Goal: Transaction & Acquisition: Purchase product/service

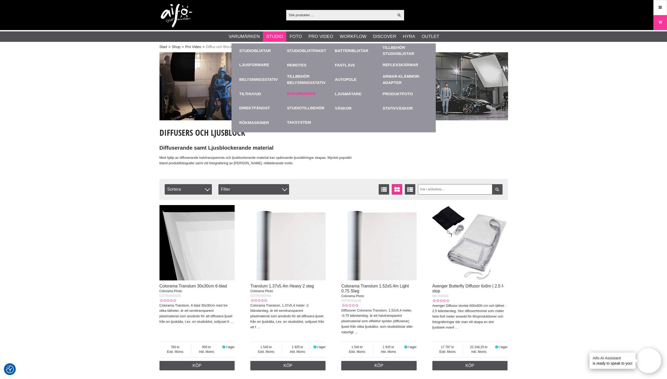
click at [302, 95] on link "Bakgrunder" at bounding box center [301, 94] width 28 height 6
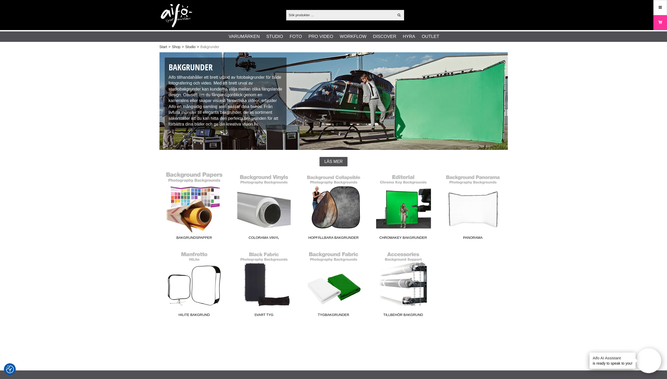
click at [195, 190] on link "Bakgrundspapper" at bounding box center [194, 207] width 70 height 71
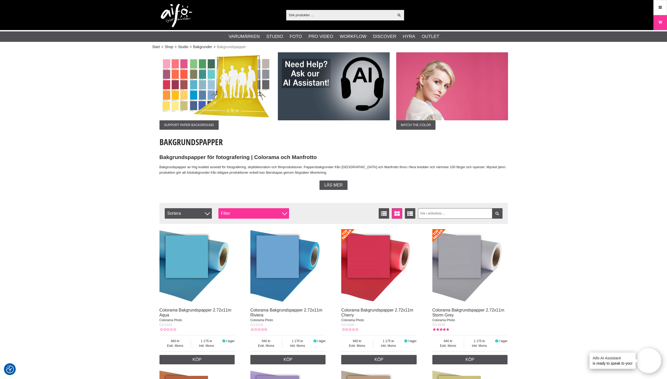
click at [240, 213] on div "Filter" at bounding box center [253, 213] width 71 height 10
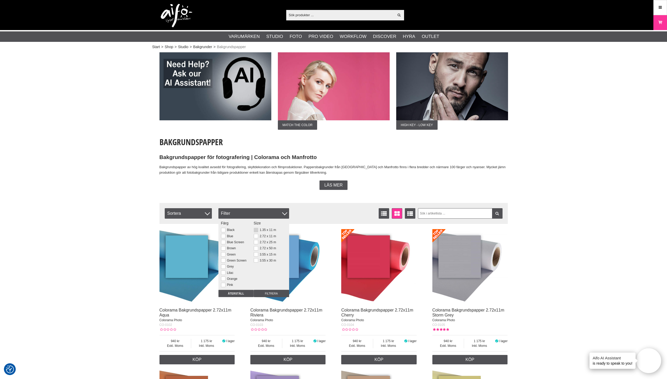
click at [256, 231] on button at bounding box center [256, 230] width 4 height 4
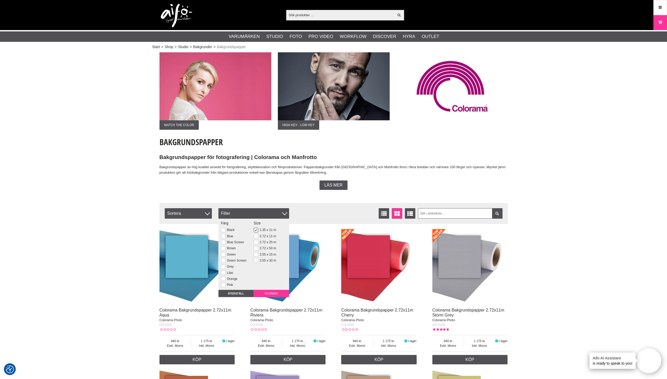
click at [269, 293] on input "Filtrera" at bounding box center [271, 293] width 35 height 7
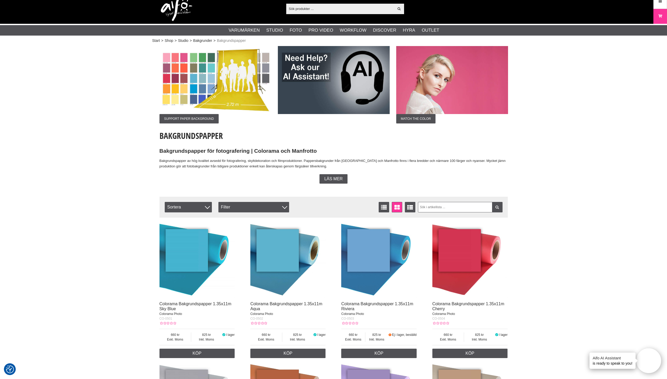
scroll to position [8, 0]
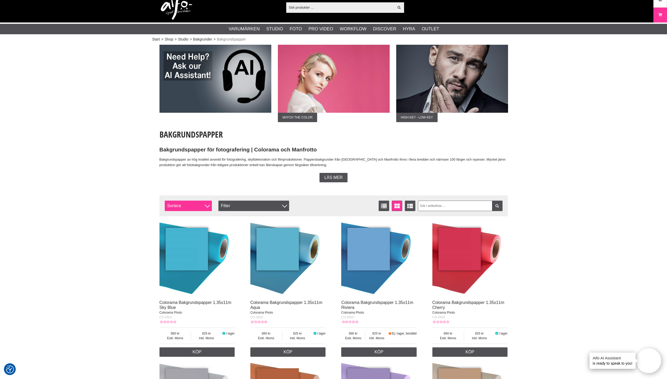
click at [202, 205] on span "Sortera" at bounding box center [188, 206] width 47 height 10
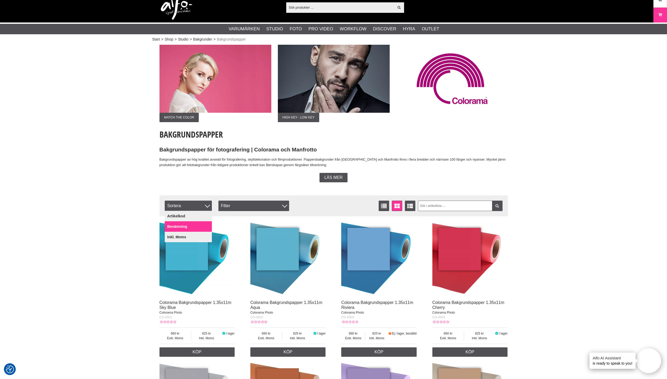
click at [182, 227] on link "Benämning" at bounding box center [188, 227] width 47 height 10
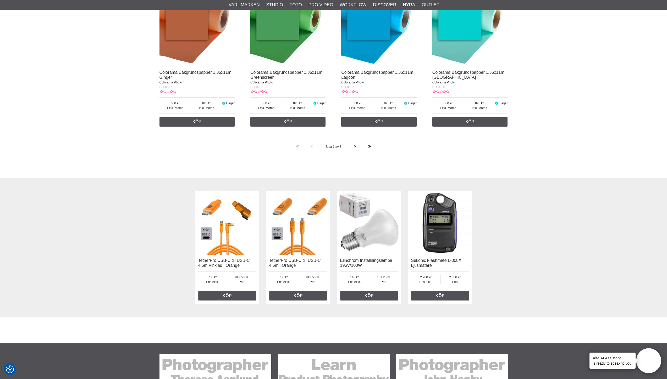
scroll to position [1075, 0]
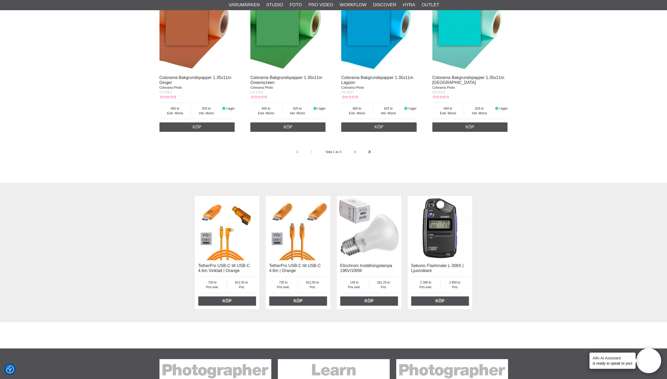
click at [353, 152] on link at bounding box center [355, 152] width 14 height 14
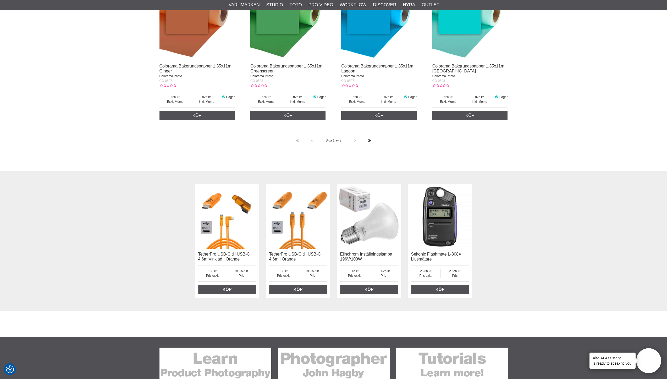
scroll to position [973, 0]
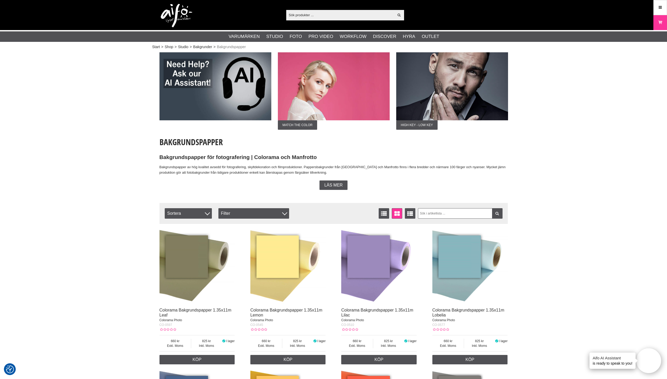
click at [434, 223] on div "Filtrera Sortera Antal artiklar 58 Listvisning Fönstervisning Utökad listvisnin…" at bounding box center [333, 213] width 348 height 21
click at [439, 209] on input "text" at bounding box center [460, 213] width 85 height 10
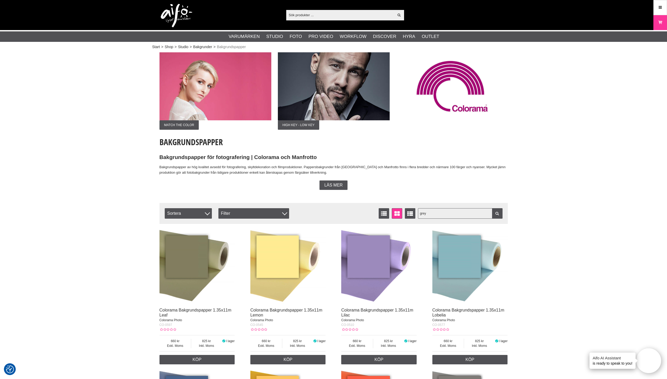
type input "grey"
click at [496, 213] on icon at bounding box center [497, 214] width 5 height 4
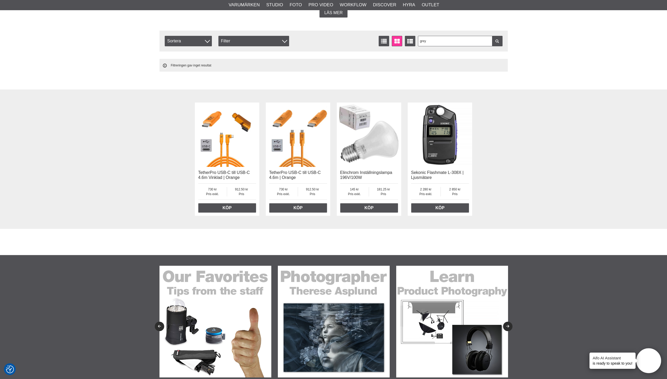
scroll to position [186, 0]
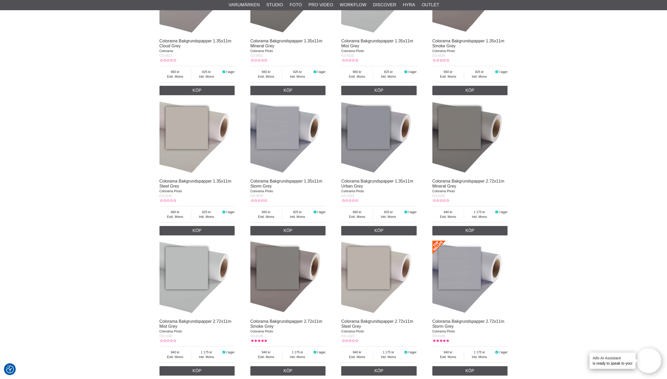
scroll to position [273, 0]
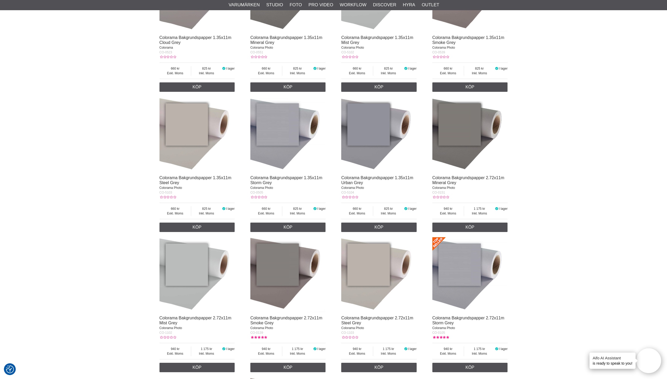
click at [388, 136] on img at bounding box center [378, 134] width 75 height 75
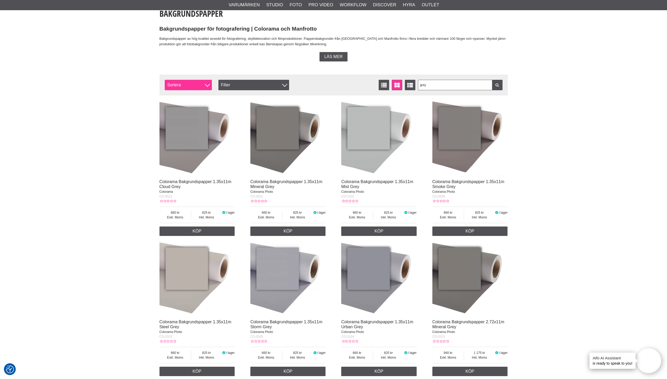
scroll to position [127, 0]
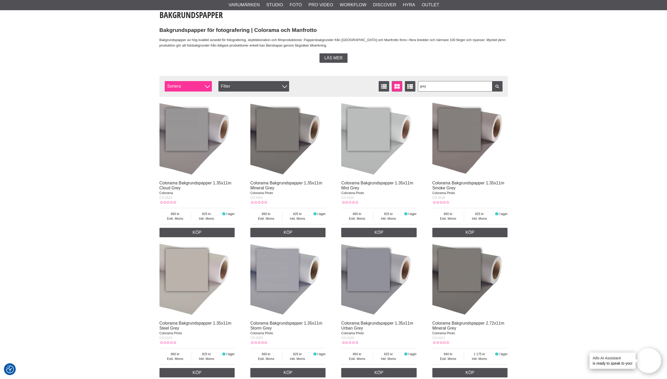
click at [203, 85] on span "Sortera" at bounding box center [188, 86] width 47 height 10
click at [251, 92] on div "Filtrera Sortera Antal artiklar 21 grey Listvisning Fönstervisning Utökad listv…" at bounding box center [333, 86] width 348 height 21
click at [251, 86] on div "Filter" at bounding box center [253, 86] width 71 height 10
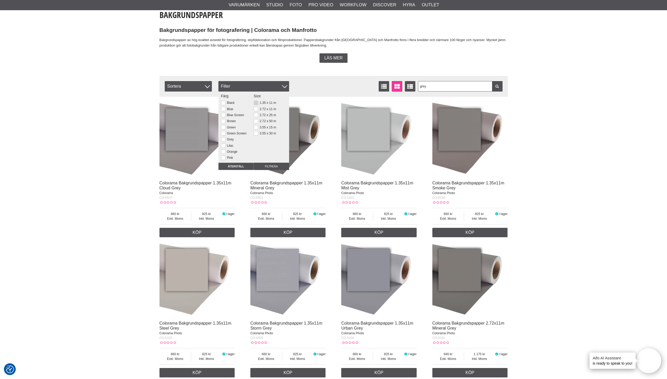
drag, startPoint x: 271, startPoint y: 103, endPoint x: 271, endPoint y: 113, distance: 10.2
click at [271, 103] on label "1.35 x 11 m" at bounding box center [267, 103] width 18 height 4
click at [0, 0] on input "1.35 x 11 m" at bounding box center [0, 0] width 0 height 0
click at [263, 168] on input "Filtrera" at bounding box center [271, 166] width 35 height 7
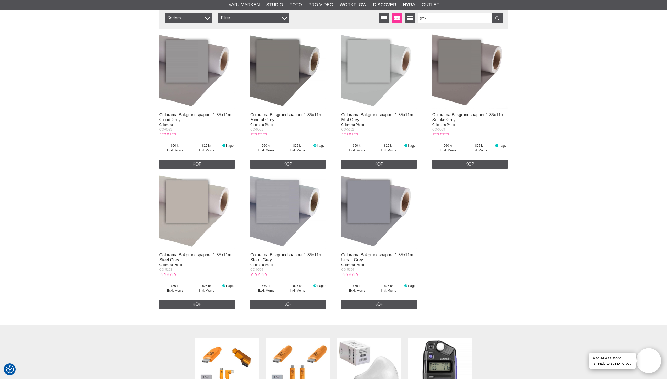
scroll to position [195, 0]
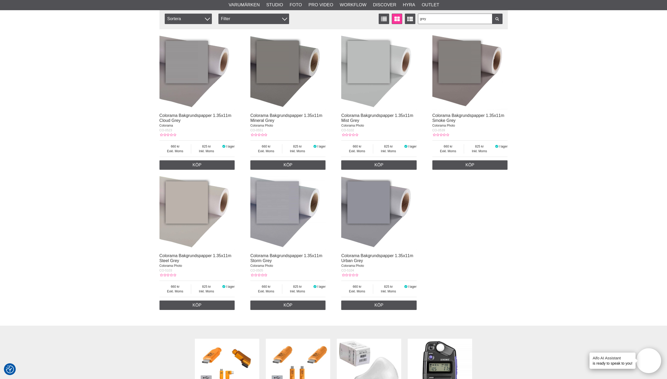
click at [368, 221] on img at bounding box center [378, 212] width 75 height 75
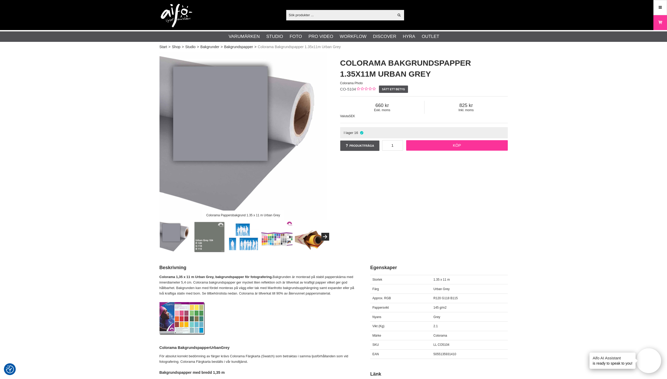
click at [460, 147] on link "Köp" at bounding box center [457, 145] width 102 height 10
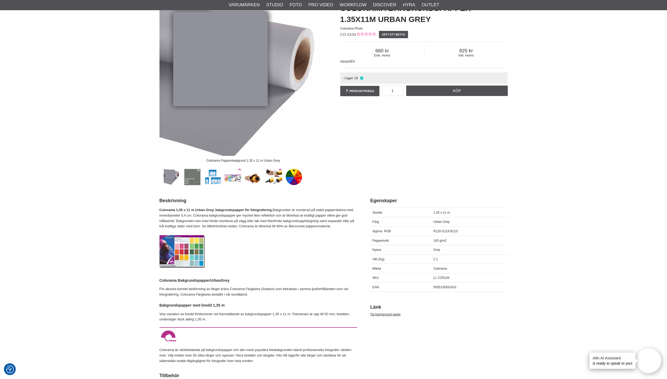
scroll to position [111, 0]
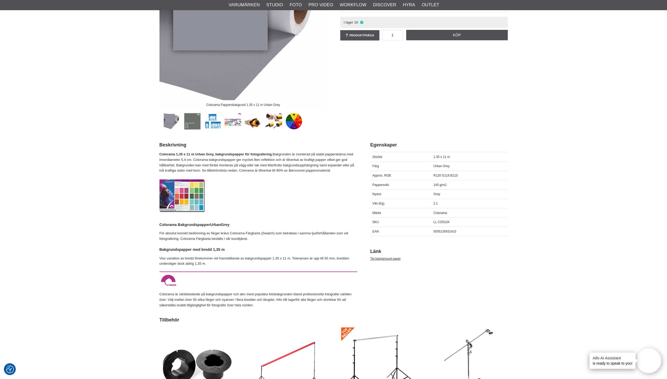
click at [201, 128] on link at bounding box center [192, 121] width 17 height 17
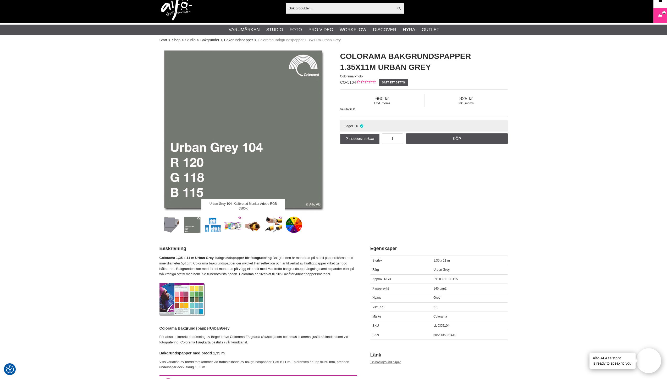
scroll to position [0, 0]
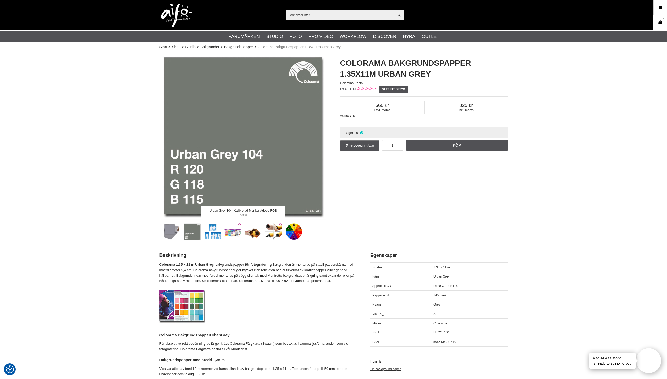
click at [660, 22] on icon at bounding box center [660, 23] width 5 height 6
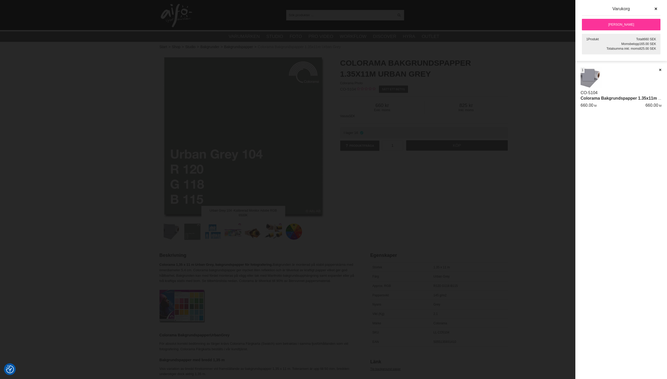
click at [624, 24] on link "[PERSON_NAME]" at bounding box center [621, 25] width 79 height 12
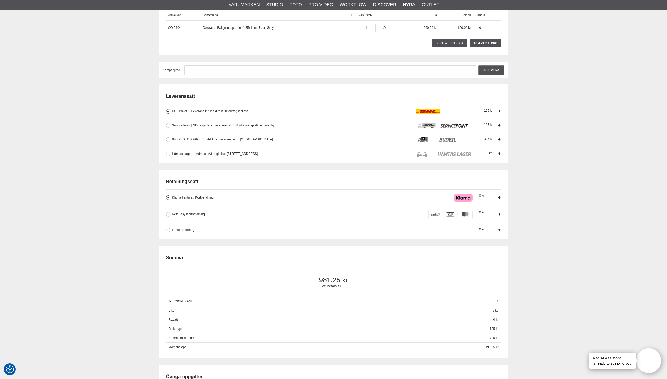
scroll to position [85, 0]
type input "GuidelineSwedenAB"
click at [168, 230] on button at bounding box center [168, 229] width 4 height 4
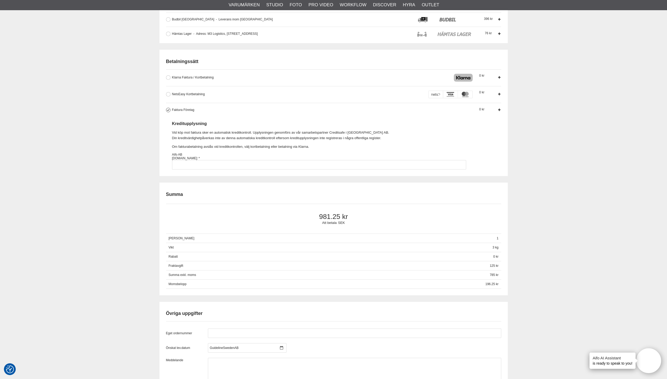
scroll to position [232, 0]
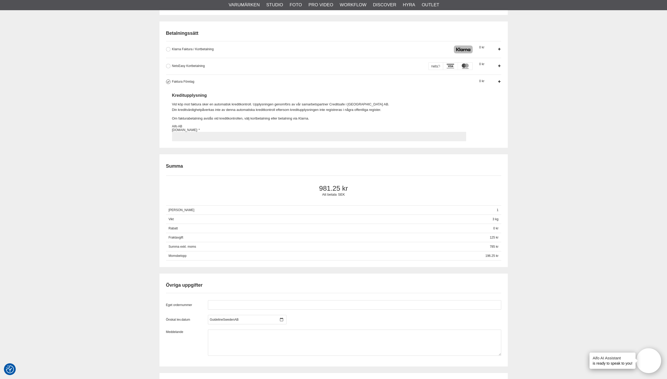
click at [190, 137] on input "Faktura Företag Företag har möjlighet att använda sig av fakturabetalning. Sedv…" at bounding box center [319, 136] width 294 height 9
paste input "Guideline offers two different versions of the Søndergaard Stripping Baskets; t…"
type input "Guideline offers two different versions of the Søndergaard Stripping Baskets; t…"
click at [242, 136] on input "Guideline offers two different versions of the Søndergaard Stripping Baskets; t…" at bounding box center [319, 136] width 294 height 9
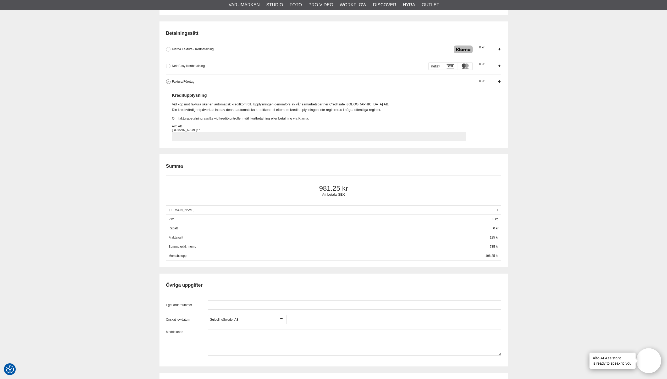
click at [242, 136] on input "Guideline offers two different versions of the Søndergaard Stripping Baskets; t…" at bounding box center [319, 136] width 294 height 9
click at [243, 136] on input "Guideline offers two different versions of the Søndergaard Stripping Baskets; t…" at bounding box center [319, 136] width 294 height 9
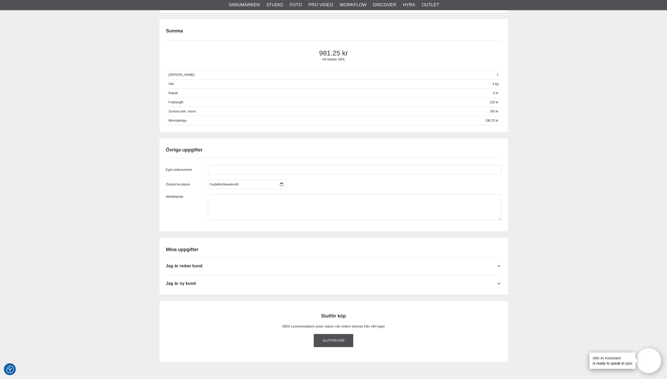
scroll to position [381, 0]
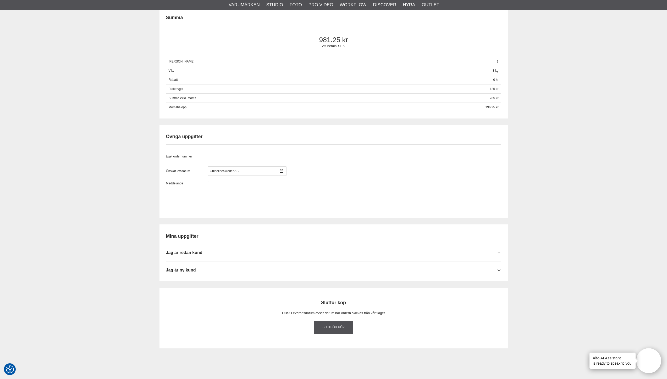
click at [496, 252] on div "Jag är redan kund" at bounding box center [333, 251] width 335 height 13
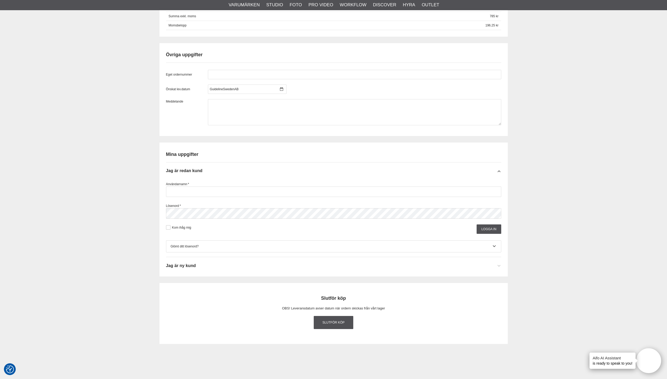
scroll to position [463, 0]
click at [180, 190] on input "text" at bounding box center [333, 191] width 335 height 10
drag, startPoint x: 169, startPoint y: 227, endPoint x: 175, endPoint y: 227, distance: 6.6
click at [169, 227] on button at bounding box center [168, 227] width 4 height 4
click at [490, 232] on input "Logga in" at bounding box center [489, 228] width 24 height 9
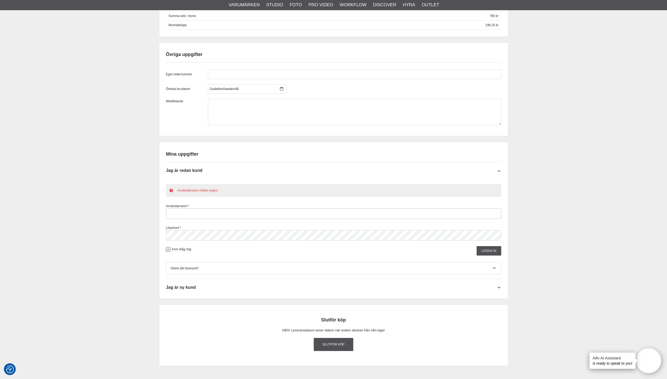
click at [187, 212] on input "text" at bounding box center [333, 214] width 335 height 10
click at [196, 229] on div "Lösenord *" at bounding box center [333, 233] width 335 height 15
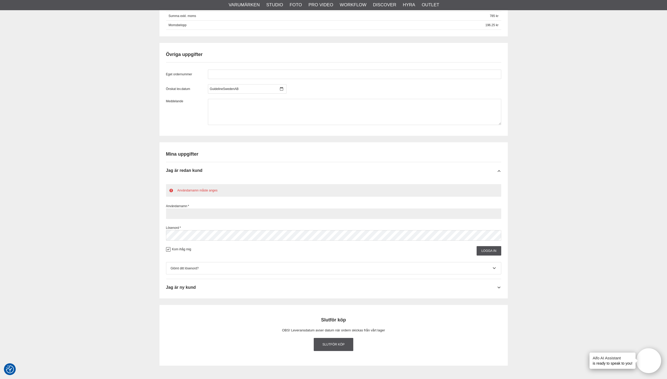
click at [185, 212] on input "text" at bounding box center [333, 214] width 335 height 10
click at [181, 214] on input "G" at bounding box center [333, 214] width 335 height 10
type input "Guideline [GEOGRAPHIC_DATA] AB"
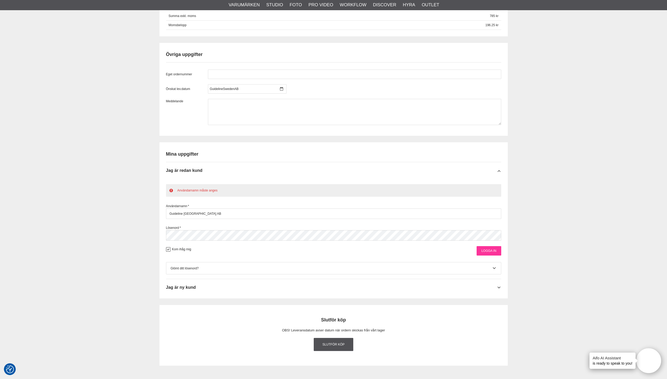
click at [488, 251] on input "Logga in" at bounding box center [489, 250] width 24 height 9
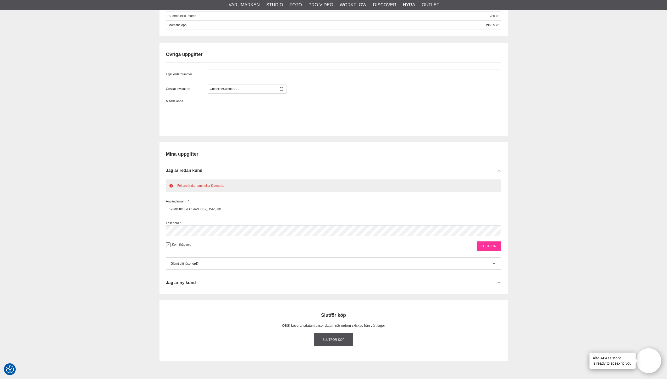
click at [489, 247] on input "Logga in" at bounding box center [489, 246] width 24 height 9
drag, startPoint x: 169, startPoint y: 244, endPoint x: 181, endPoint y: 253, distance: 15.2
click at [169, 244] on button at bounding box center [168, 245] width 4 height 4
drag, startPoint x: 168, startPoint y: 246, endPoint x: 173, endPoint y: 247, distance: 4.4
click at [168, 246] on button at bounding box center [168, 245] width 4 height 4
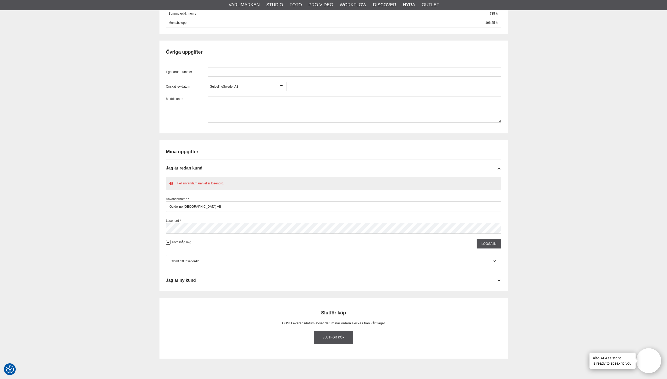
scroll to position [469, 0]
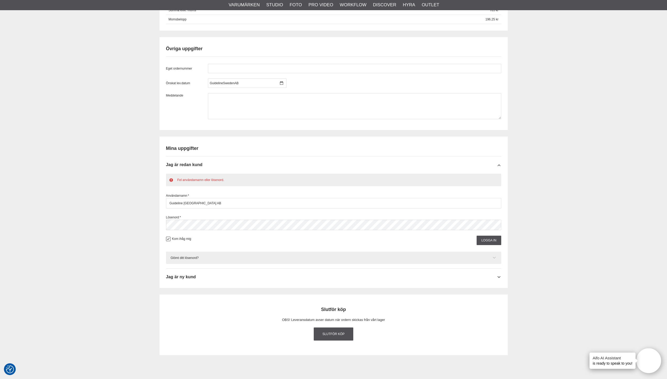
click at [496, 256] on icon at bounding box center [494, 258] width 4 height 5
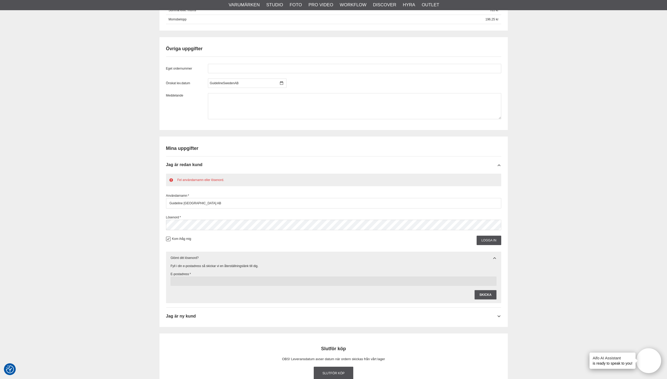
click at [205, 279] on input "text" at bounding box center [333, 281] width 326 height 9
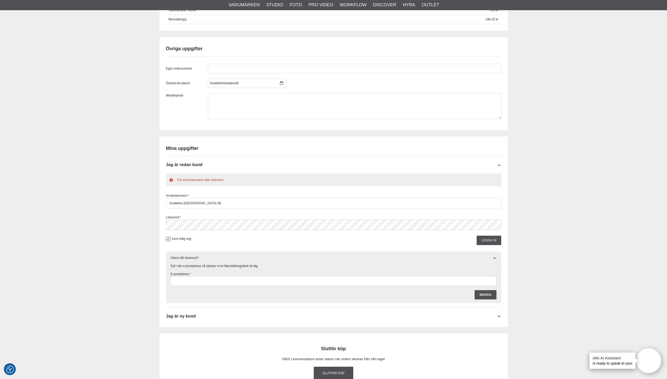
click at [552, 212] on div "Kassa [GEOGRAPHIC_DATA] Exkl. moms Artikelkod Benämning Antal Pris [GEOGRAPHIC_…" at bounding box center [333, 8] width 667 height 852
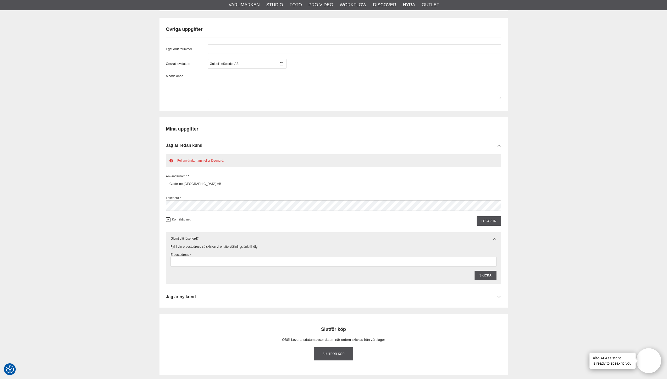
scroll to position [489, 0]
drag, startPoint x: 195, startPoint y: 183, endPoint x: 199, endPoint y: 183, distance: 4.5
click at [195, 183] on input "Guideline [GEOGRAPHIC_DATA] AB" at bounding box center [333, 183] width 335 height 10
click at [206, 183] on input "Guideline [GEOGRAPHIC_DATA] AB" at bounding box center [333, 183] width 335 height 10
drag, startPoint x: 196, startPoint y: 184, endPoint x: 212, endPoint y: 184, distance: 16.0
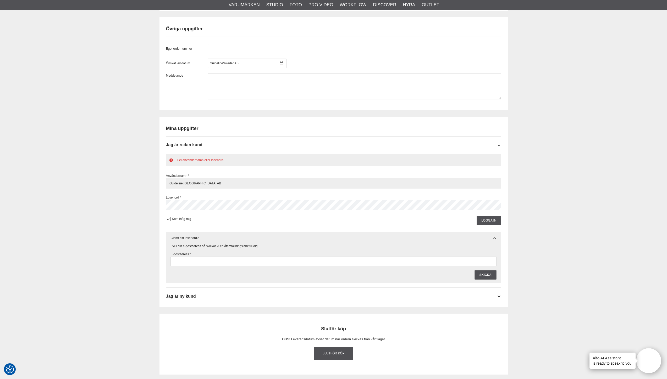
click at [196, 184] on input "Guideline [GEOGRAPHIC_DATA] AB" at bounding box center [333, 183] width 335 height 10
type input "Guideline AB"
click at [488, 220] on input "Logga in" at bounding box center [489, 220] width 24 height 9
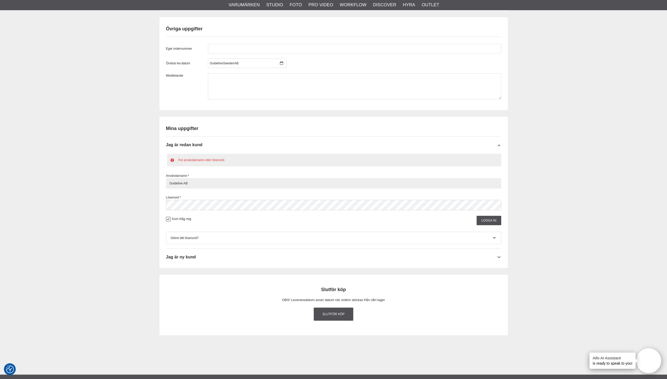
click at [202, 182] on input "Guideline AB" at bounding box center [333, 183] width 335 height 10
type input "Guideline [GEOGRAPHIC_DATA] AB"
click at [488, 221] on input "Logga in" at bounding box center [489, 220] width 24 height 9
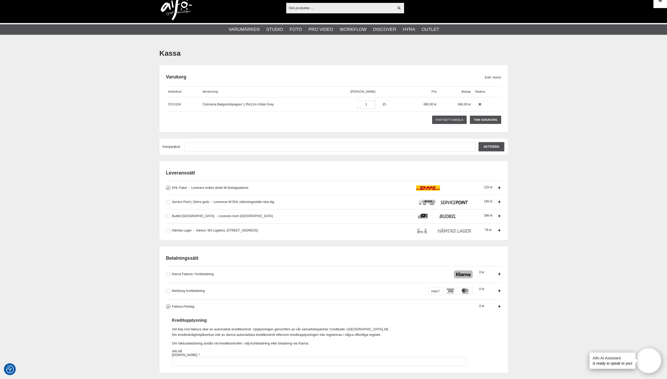
scroll to position [0, 0]
